Goal: Navigation & Orientation: Find specific page/section

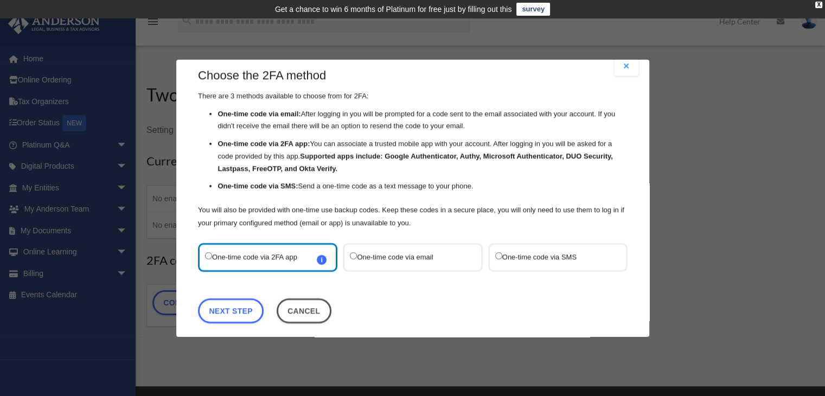
scroll to position [22, 0]
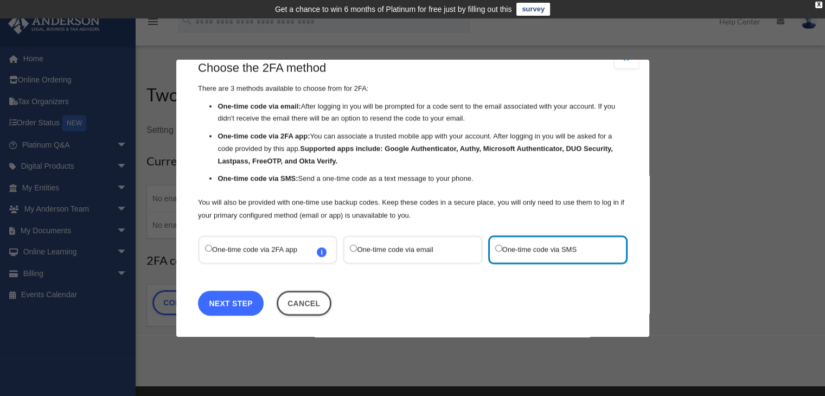
click at [224, 302] on link "Next Step" at bounding box center [231, 302] width 66 height 25
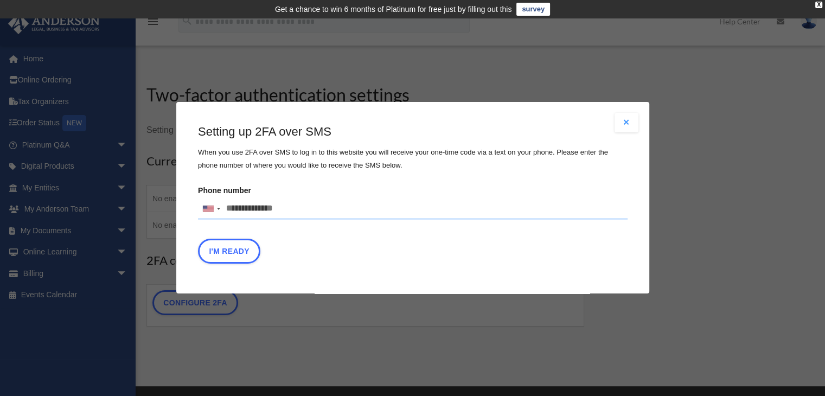
click at [294, 211] on input "Phone number [GEOGRAPHIC_DATA] +1 [GEOGRAPHIC_DATA] +44 [GEOGRAPHIC_DATA] (‫[GE…" at bounding box center [413, 209] width 430 height 22
type input "**********"
click at [224, 253] on button "I'm Ready" at bounding box center [229, 251] width 62 height 25
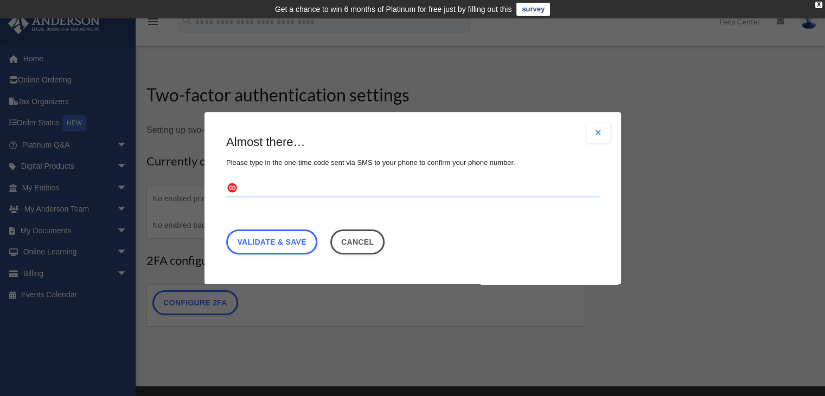
click at [282, 189] on input "text" at bounding box center [412, 188] width 373 height 17
type input "******"
click at [260, 243] on link "Validate & Save" at bounding box center [271, 241] width 91 height 25
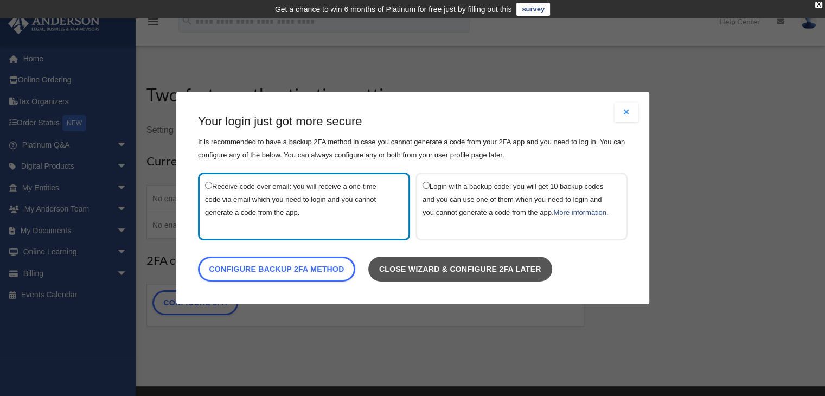
click at [446, 274] on link "Close wizard & configure 2FA later" at bounding box center [460, 269] width 184 height 25
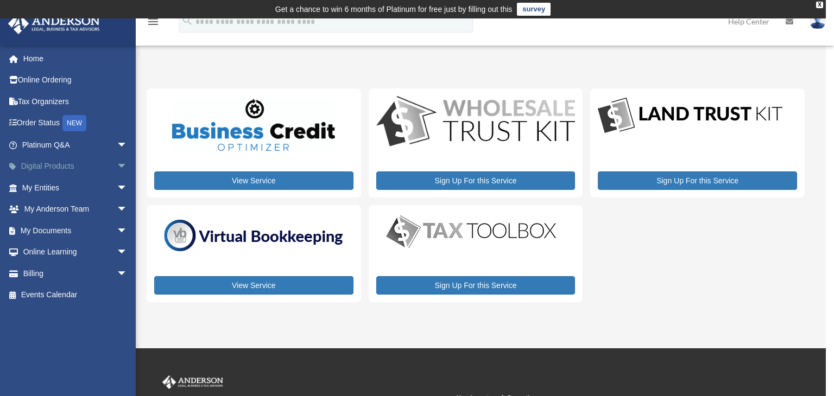
click at [117, 166] on span "arrow_drop_down" at bounding box center [128, 167] width 22 height 22
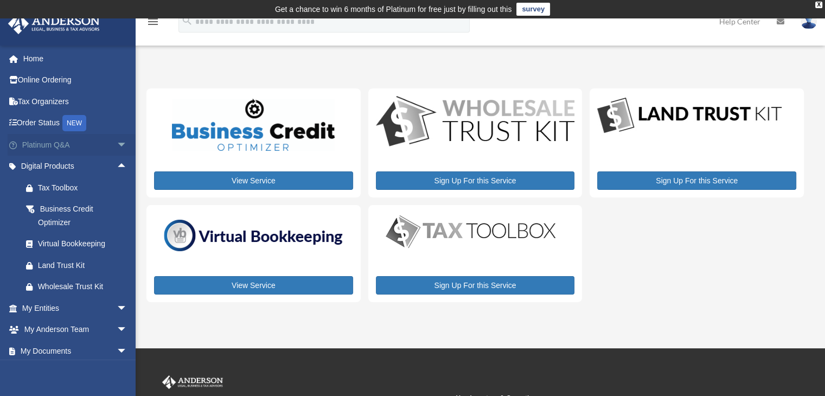
click at [117, 147] on span "arrow_drop_down" at bounding box center [128, 145] width 22 height 22
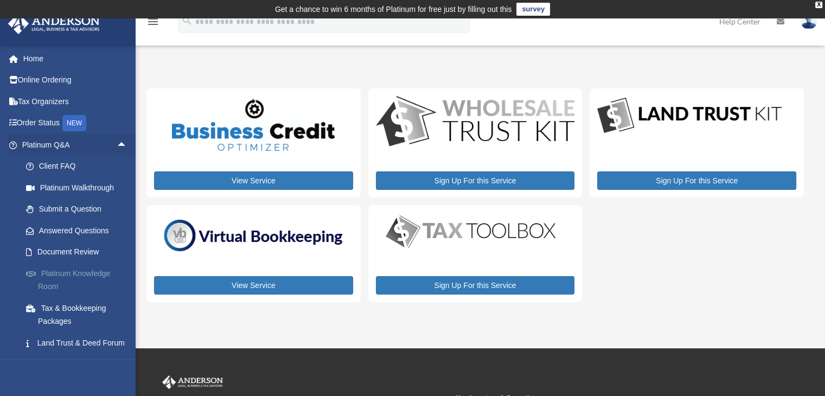
click at [82, 274] on link "Platinum Knowledge Room" at bounding box center [79, 280] width 129 height 35
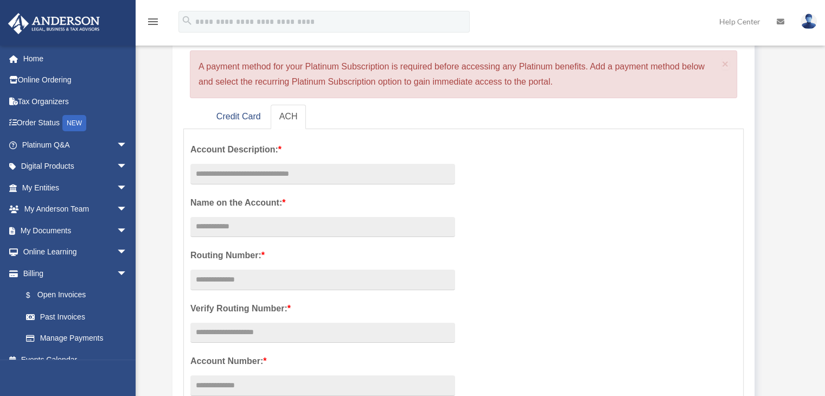
scroll to position [54, 0]
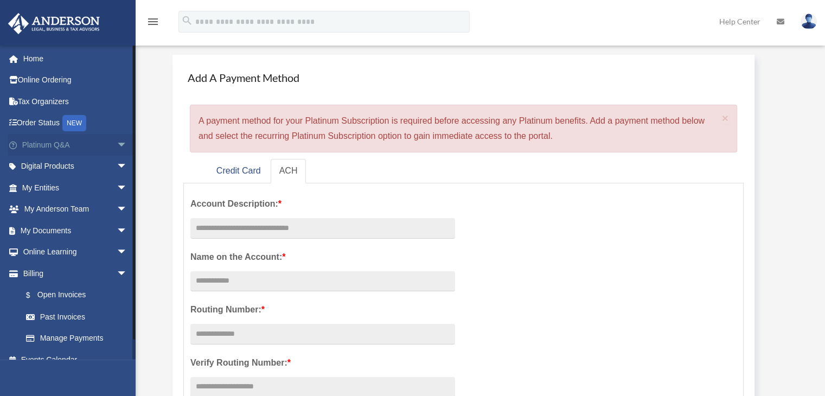
click at [117, 143] on span "arrow_drop_down" at bounding box center [128, 145] width 22 height 22
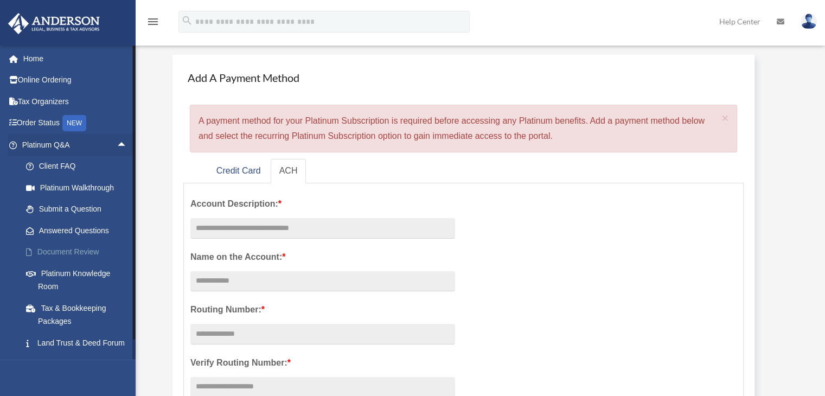
click at [62, 252] on link "Document Review" at bounding box center [79, 253] width 129 height 22
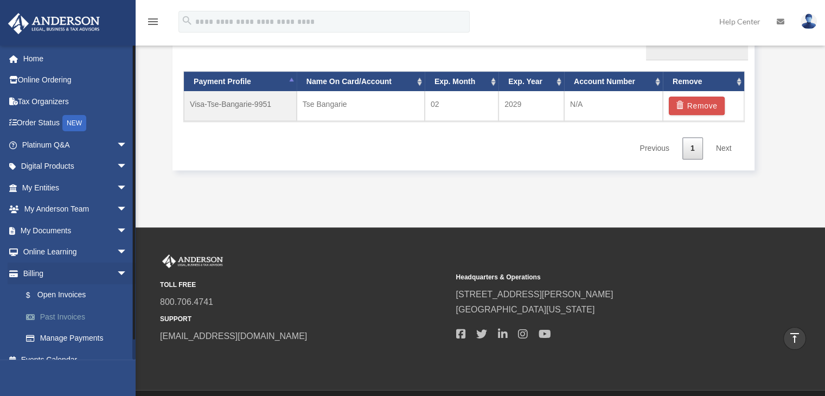
scroll to position [13, 0]
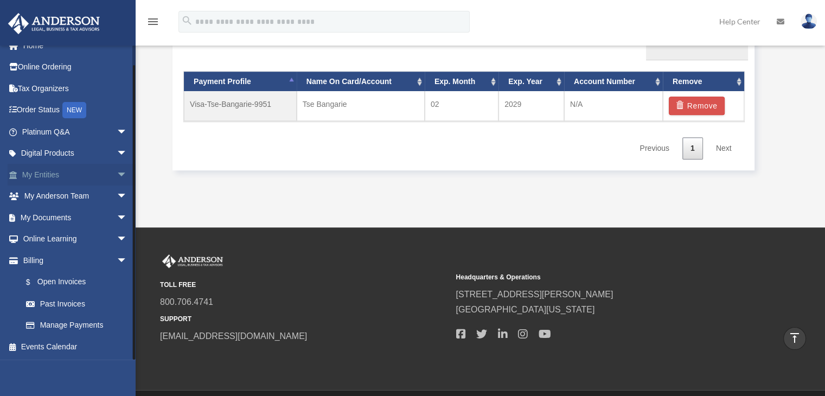
click at [117, 171] on span "arrow_drop_down" at bounding box center [128, 175] width 22 height 22
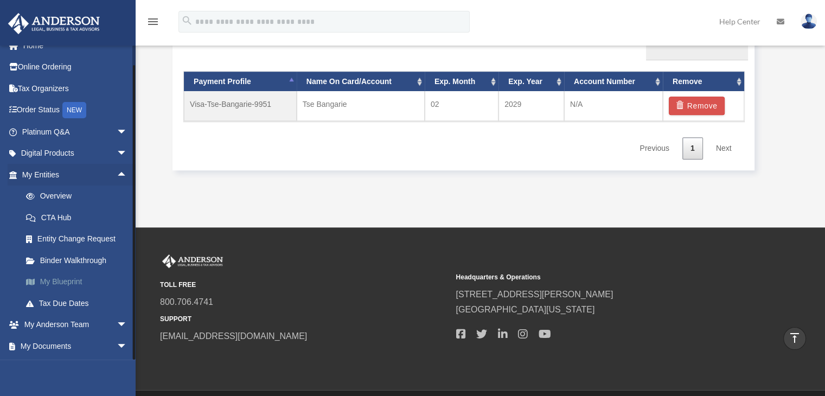
click at [68, 281] on link "My Blueprint" at bounding box center [79, 282] width 129 height 22
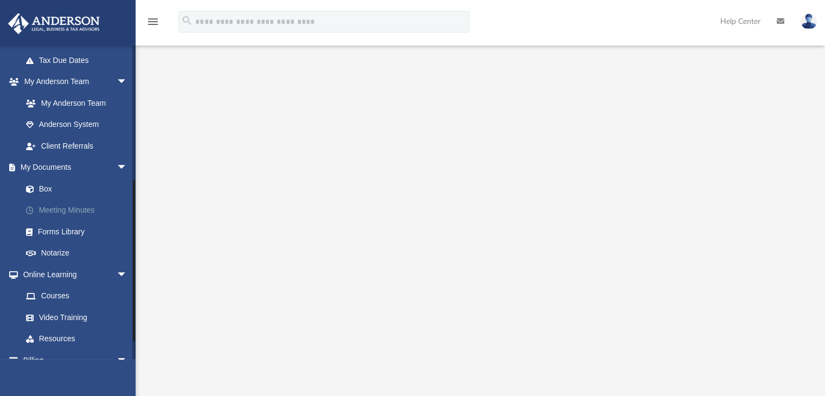
scroll to position [271, 0]
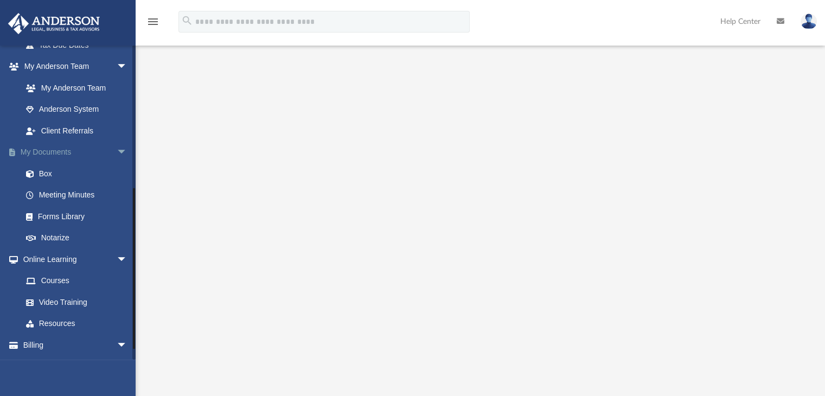
click at [117, 149] on span "arrow_drop_down" at bounding box center [128, 153] width 22 height 22
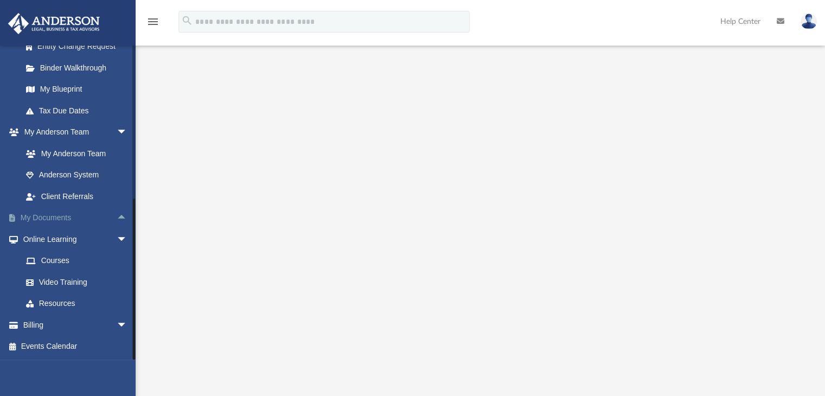
click at [41, 218] on link "My Documents arrow_drop_up" at bounding box center [76, 218] width 136 height 22
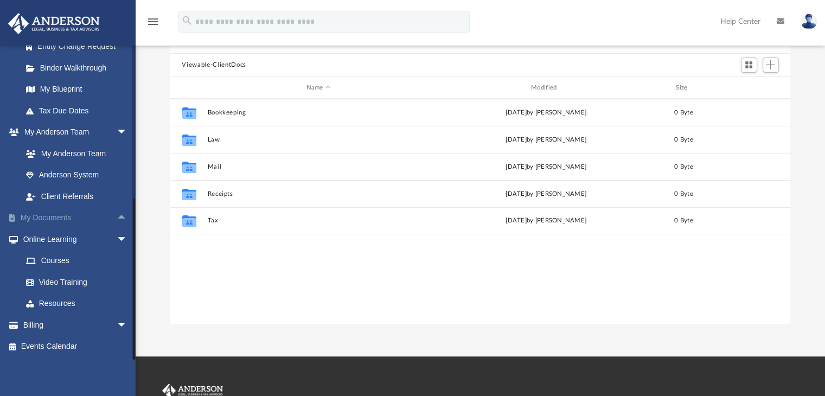
scroll to position [238, 612]
click at [117, 216] on span "arrow_drop_up" at bounding box center [128, 218] width 22 height 22
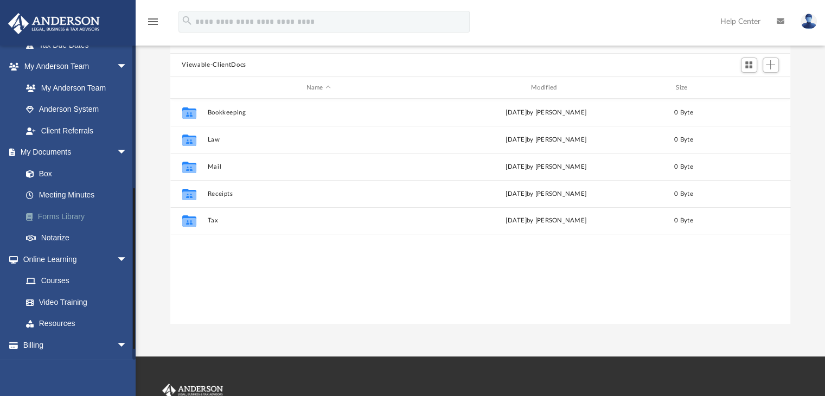
click at [52, 216] on link "Forms Library" at bounding box center [79, 217] width 129 height 22
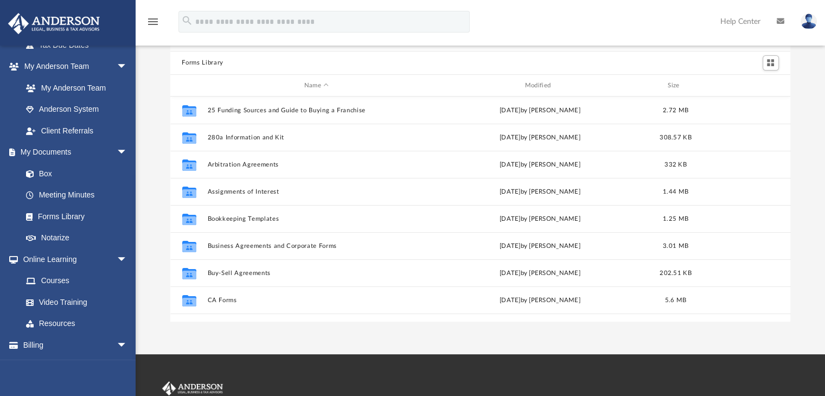
scroll to position [54, 0]
